Goal: Information Seeking & Learning: Understand process/instructions

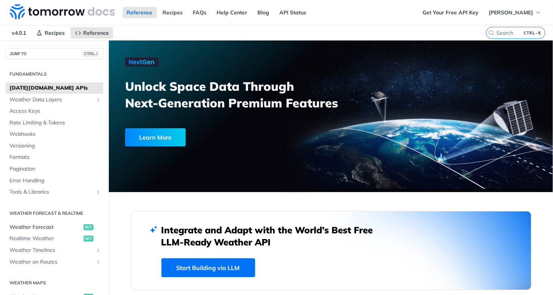
click at [52, 225] on span "Weather Forecast" at bounding box center [45, 227] width 72 height 8
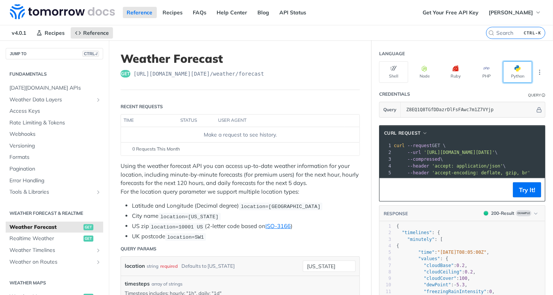
click at [507, 67] on button "Python" at bounding box center [517, 72] width 29 height 22
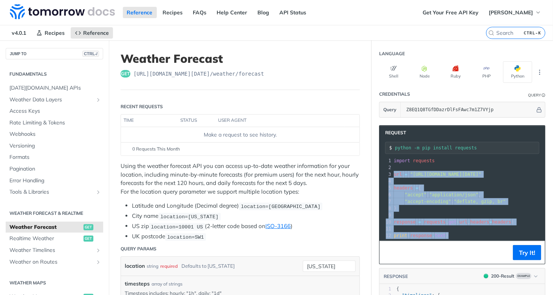
drag, startPoint x: 387, startPoint y: 174, endPoint x: 442, endPoint y: 237, distance: 83.5
click at [442, 237] on div "xxxxxxxxxx 12 1 import requests 2 ​ 3 url = "[URL][DOMAIN_NAME][DATE]" 4 ​ 5 he…" at bounding box center [531, 198] width 279 height 85
copy div "url = "[URL][DOMAIN_NAME][DATE]" 4 ​ 5 headers = { 6 "accept" : "application/js…"
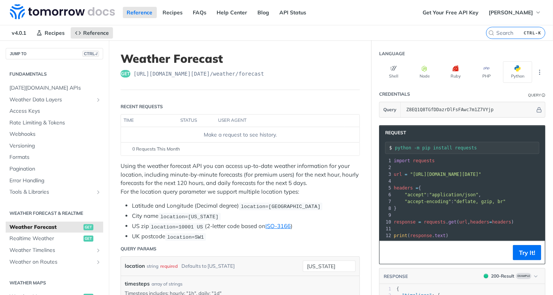
click at [420, 212] on pre "​" at bounding box center [531, 214] width 279 height 7
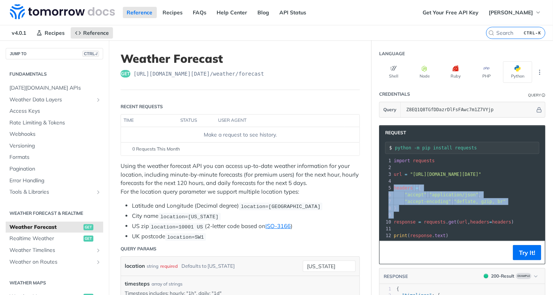
drag, startPoint x: 409, startPoint y: 210, endPoint x: 386, endPoint y: 185, distance: 34.5
click at [392, 185] on div "1 import requests 2 ​ 3 url = "[URL][DOMAIN_NAME][DATE]" 4 ​ 5 headers = { 6 "a…" at bounding box center [531, 198] width 279 height 82
copy div "headers = { 6 "accept" : "application/json" , 7 "accept-encoding" : "deflate, g…"
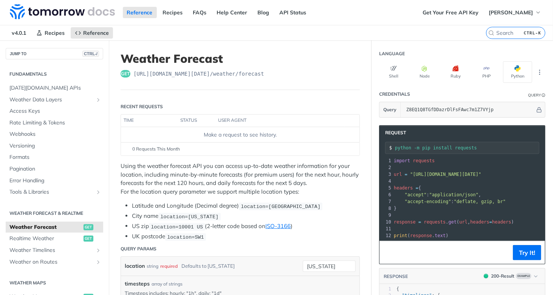
drag, startPoint x: 415, startPoint y: 217, endPoint x: 446, endPoint y: 221, distance: 31.3
click at [415, 219] on span "response = requests . get ( url , headers = headers )" at bounding box center [454, 221] width 120 height 5
drag, startPoint x: 501, startPoint y: 219, endPoint x: 389, endPoint y: 217, distance: 112.6
click at [392, 218] on pre "response = requests . get ( url , headers = headers )" at bounding box center [531, 221] width 279 height 7
copy span "response = requests . get ( url , headers = headers )"
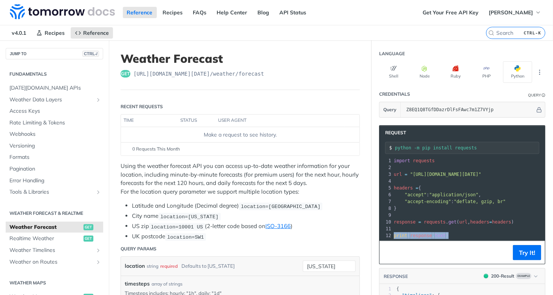
drag, startPoint x: 437, startPoint y: 233, endPoint x: 361, endPoint y: 182, distance: 90.7
click at [392, 233] on div "12 print ( response . text )" at bounding box center [531, 235] width 279 height 7
copy span "print ( response . text )"
click at [446, 227] on pre "​" at bounding box center [531, 228] width 279 height 7
drag, startPoint x: 445, startPoint y: 235, endPoint x: 384, endPoint y: 233, distance: 60.9
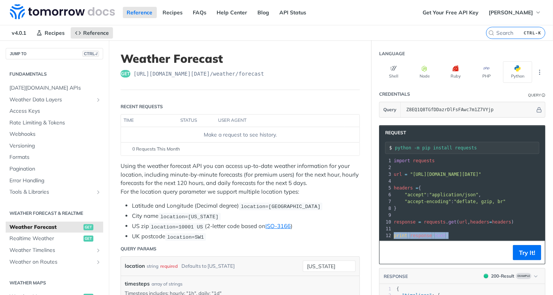
click at [392, 233] on div "12 print ( response . text )" at bounding box center [531, 235] width 279 height 7
copy span "print ( response . text )"
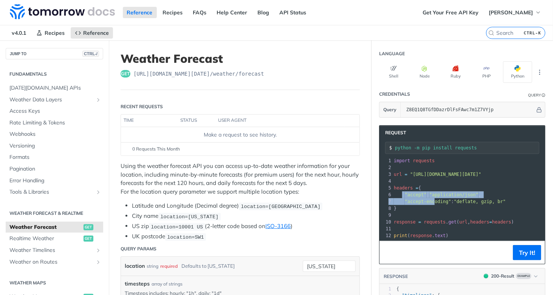
drag, startPoint x: 396, startPoint y: 193, endPoint x: 424, endPoint y: 197, distance: 28.7
click at [424, 197] on div "1 import requests 2 ​ 3 url = "[URL][DOMAIN_NAME][DATE]" 4 ​ 5 headers = { 6 "a…" at bounding box center [531, 198] width 279 height 82
click at [405, 205] on pre "}" at bounding box center [531, 208] width 279 height 7
drag, startPoint x: 396, startPoint y: 203, endPoint x: 384, endPoint y: 187, distance: 19.8
click at [392, 187] on div "1 import requests 2 ​ 3 url = "[URL][DOMAIN_NAME][DATE]" 4 ​ 5 headers = { 6 "a…" at bounding box center [531, 198] width 279 height 82
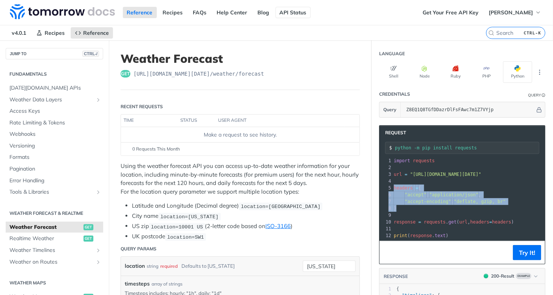
copy div "headers = { 6 "accept" : "application/json" , 7 "accept-encoding" : "deflate, g…"
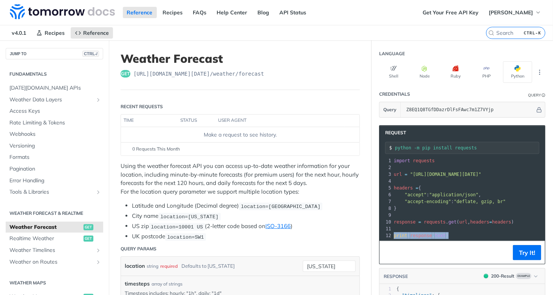
drag, startPoint x: 437, startPoint y: 231, endPoint x: 386, endPoint y: 218, distance: 52.9
click at [392, 232] on div "12 print ( response . text )" at bounding box center [531, 235] width 279 height 7
copy span "print ( response . text )"
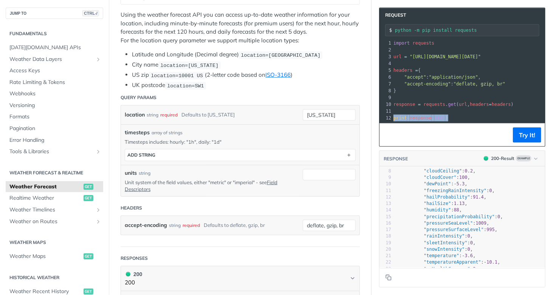
scroll to position [0, 0]
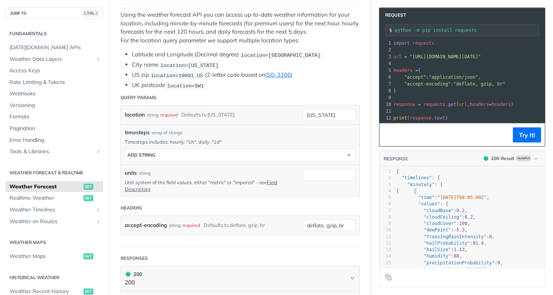
click at [435, 194] on pre "{" at bounding box center [470, 191] width 150 height 6
click at [442, 193] on pre "{" at bounding box center [470, 191] width 150 height 6
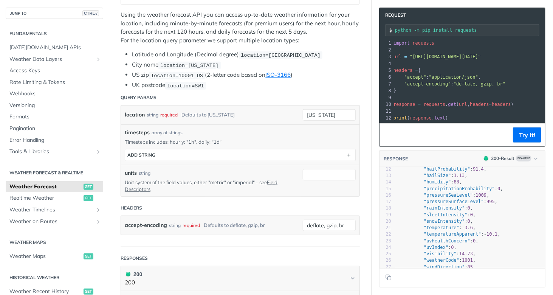
scroll to position [113, 0]
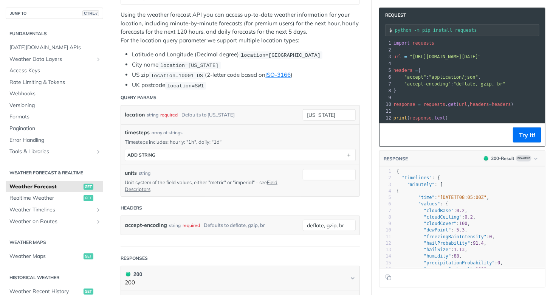
click at [417, 161] on header "RESPONSE 200 - Result Example" at bounding box center [461, 159] width 165 height 16
drag, startPoint x: 440, startPoint y: 117, endPoint x: 386, endPoint y: 117, distance: 54.0
click at [392, 117] on div "12 print ( response . text )" at bounding box center [531, 117] width 279 height 7
copy span "print ( response . text )"
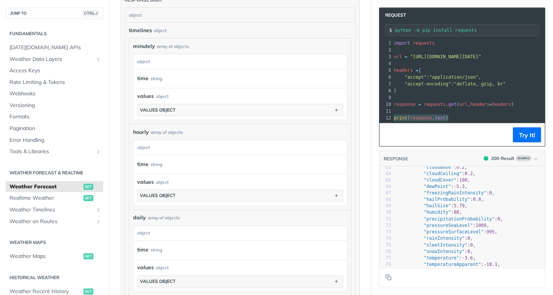
scroll to position [415, 0]
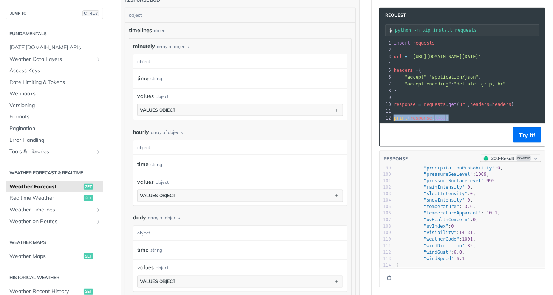
click at [535, 161] on button "200 - Result Example" at bounding box center [510, 158] width 61 height 8
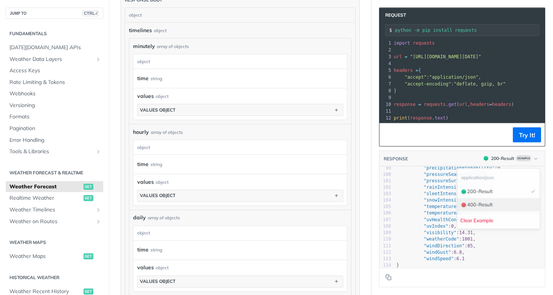
click at [497, 204] on div "400 - Result" at bounding box center [498, 205] width 76 height 8
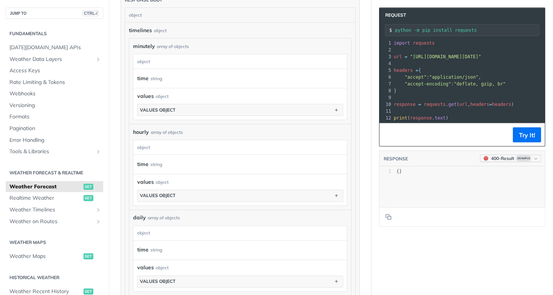
click at [532, 161] on icon "button" at bounding box center [535, 159] width 6 height 6
click at [487, 192] on div "200 - Result" at bounding box center [480, 192] width 26 height 8
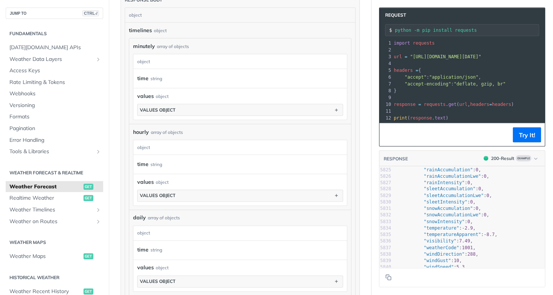
scroll to position [38945, 0]
